Goal: Task Accomplishment & Management: Manage account settings

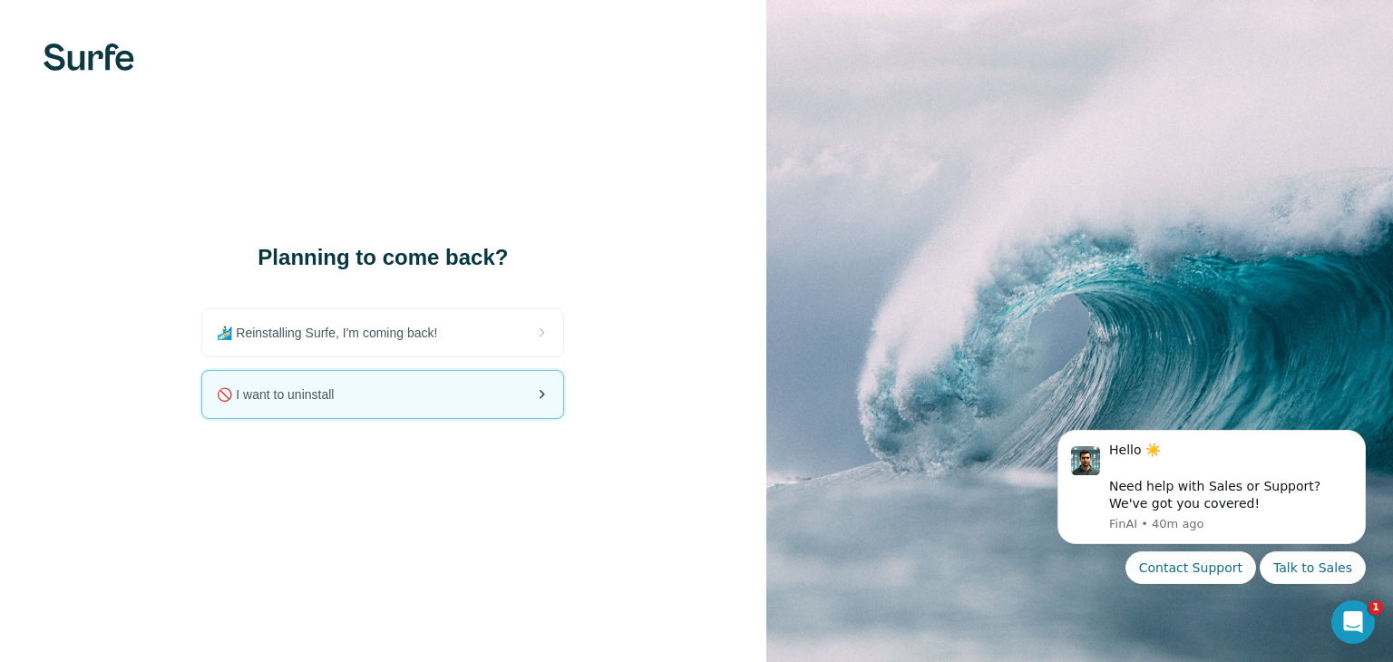
click at [401, 395] on div "🚫 I want to uninstall" at bounding box center [382, 394] width 361 height 47
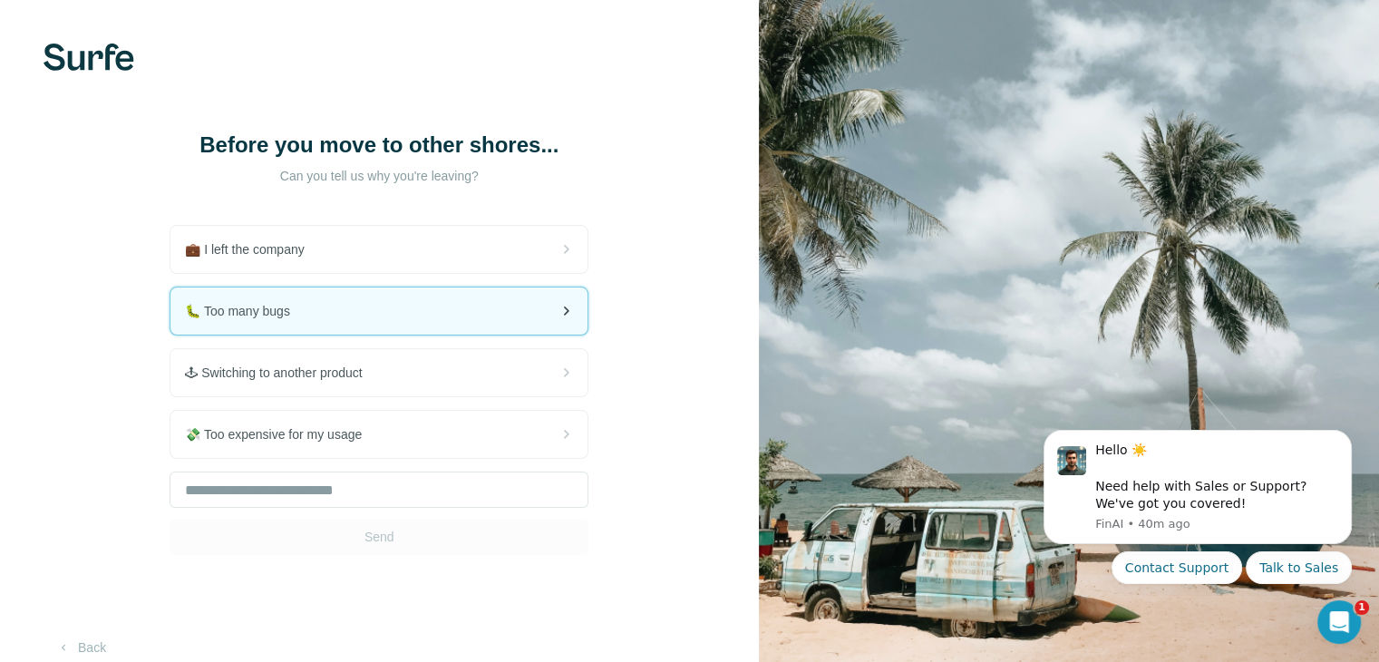
click at [457, 298] on div "🐛 Too many bugs" at bounding box center [378, 310] width 417 height 47
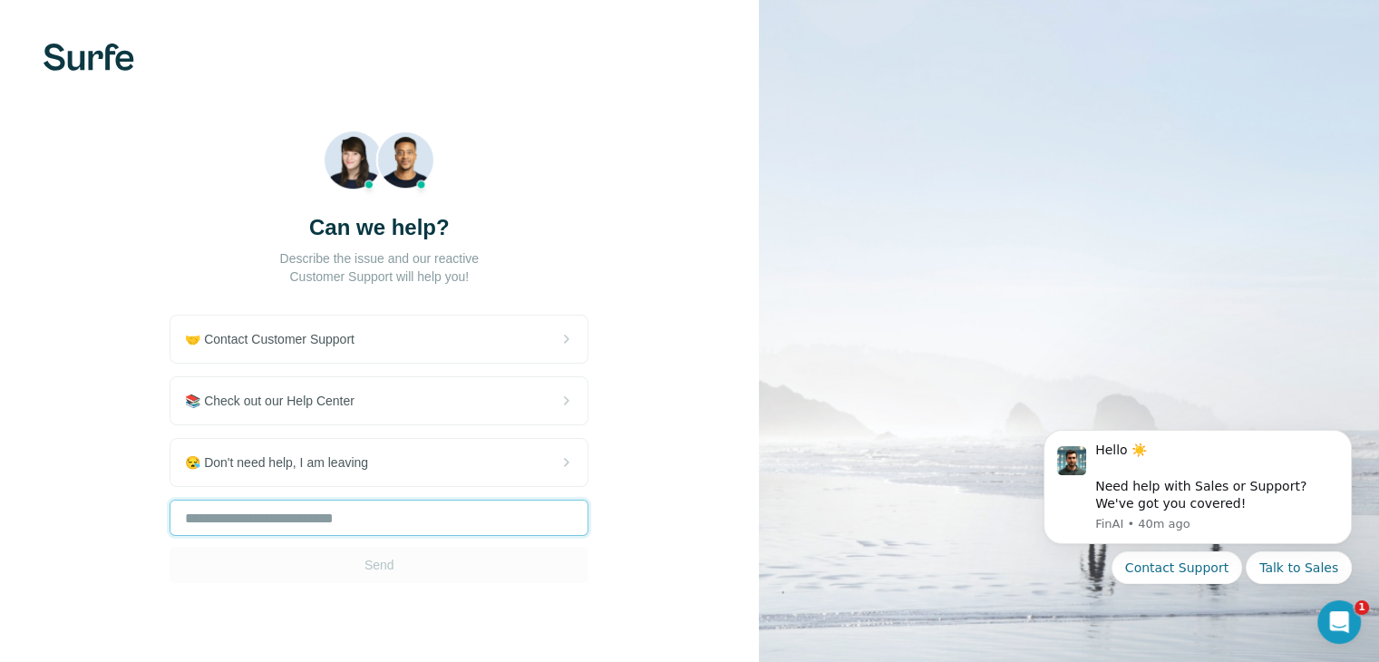
click at [397, 514] on input "text" at bounding box center [379, 518] width 419 height 36
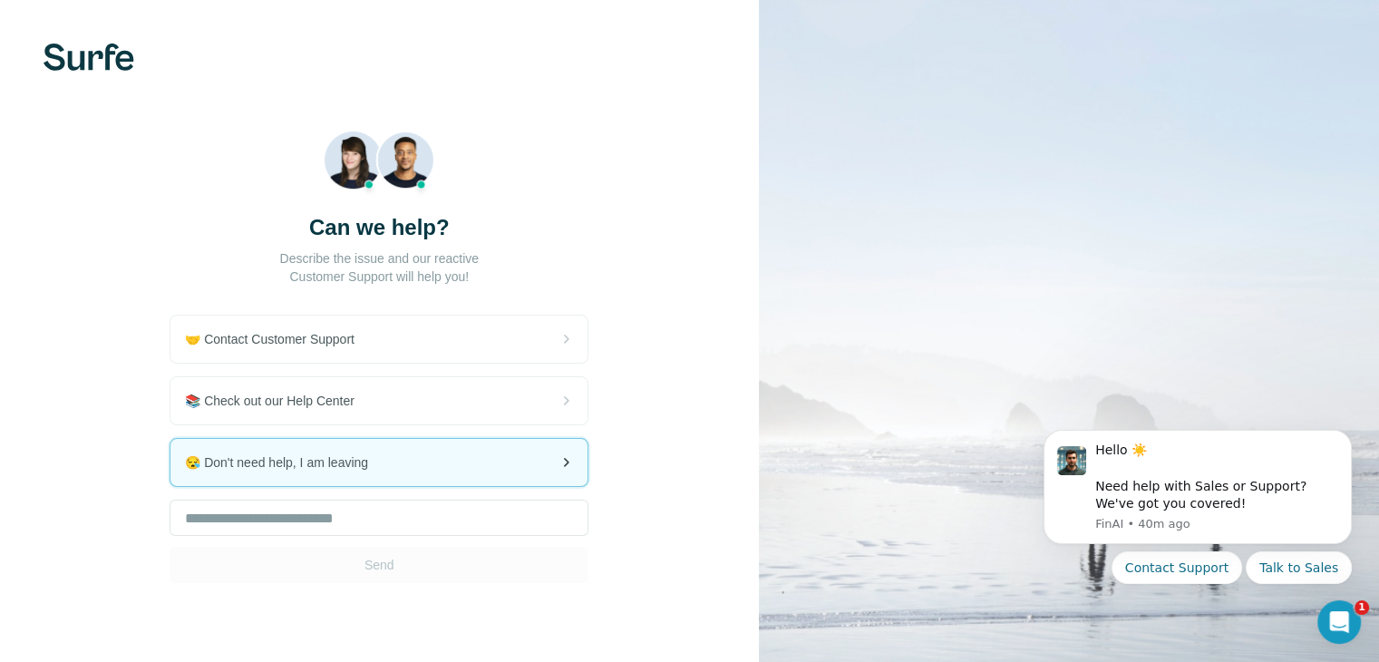
click at [428, 452] on div "😪 Don't need help, I am leaving" at bounding box center [378, 462] width 417 height 47
